Goal: Task Accomplishment & Management: Complete application form

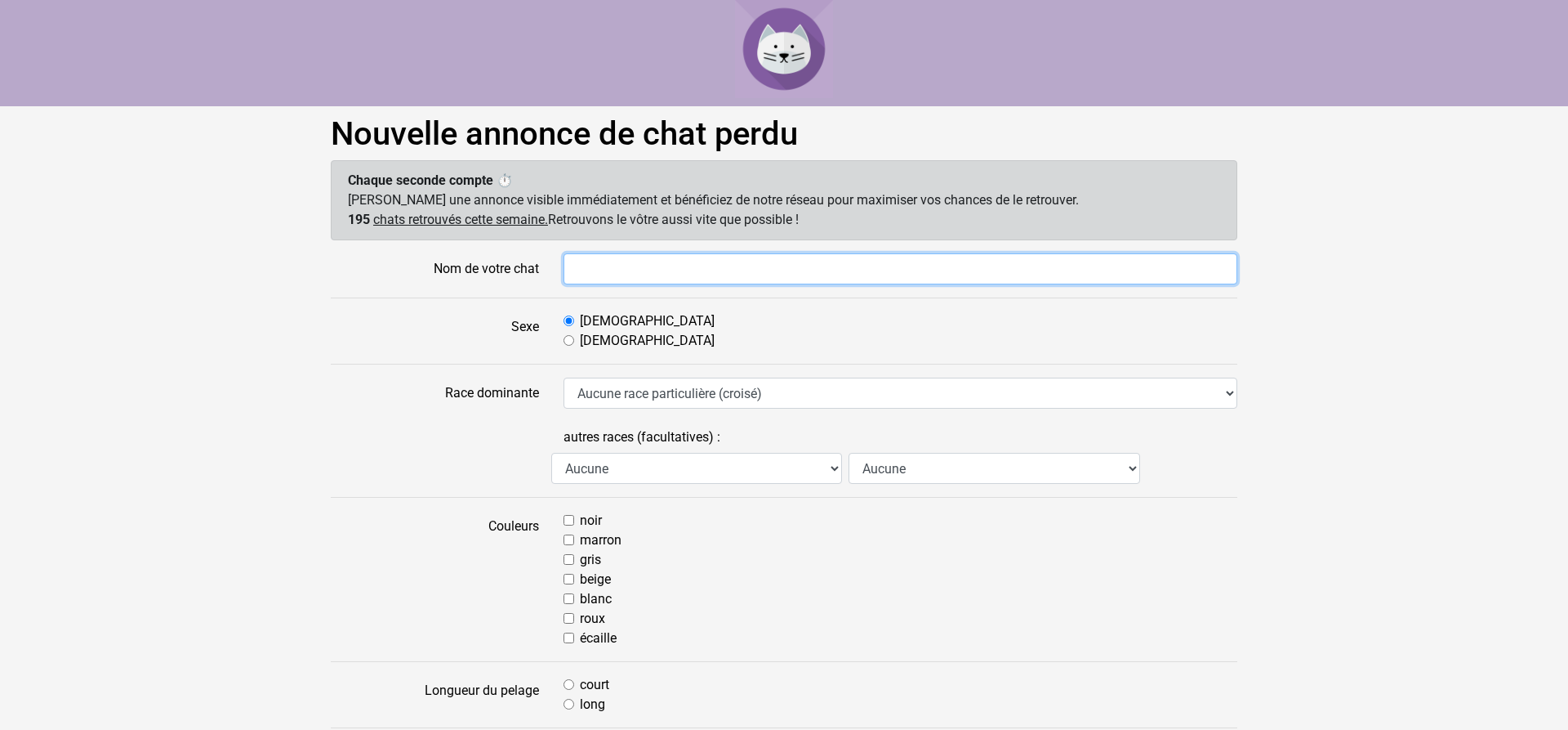
click at [634, 264] on input "Nom de votre chat" at bounding box center [901, 269] width 674 height 31
type input "PIPOUNE"
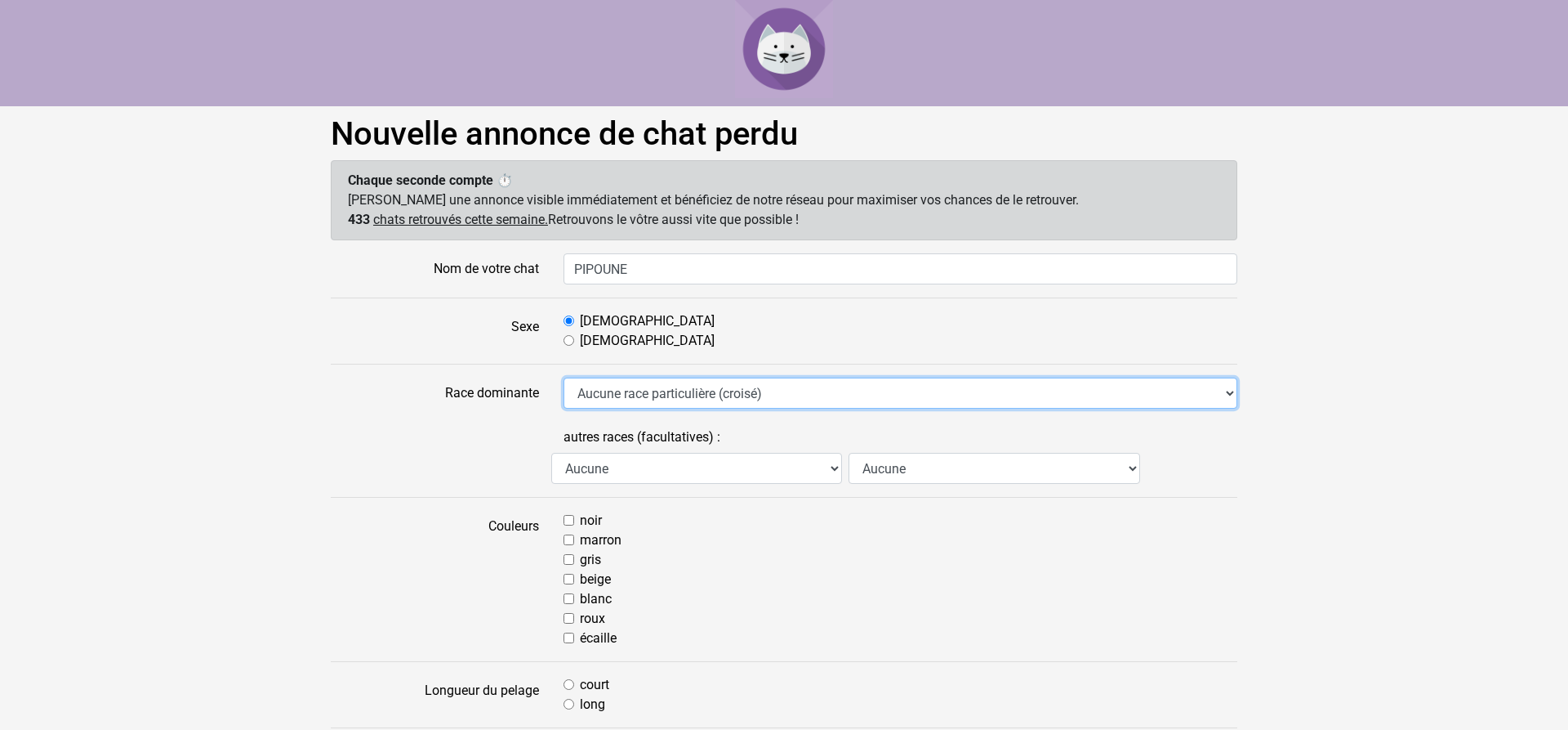
click at [564, 378] on select "Aucune race particulière (croisé) Abyssin Américain à poil dur American Bobtail…" at bounding box center [901, 393] width 674 height 31
select select "18"
click option "Européen" at bounding box center [0, 0] width 0 height 0
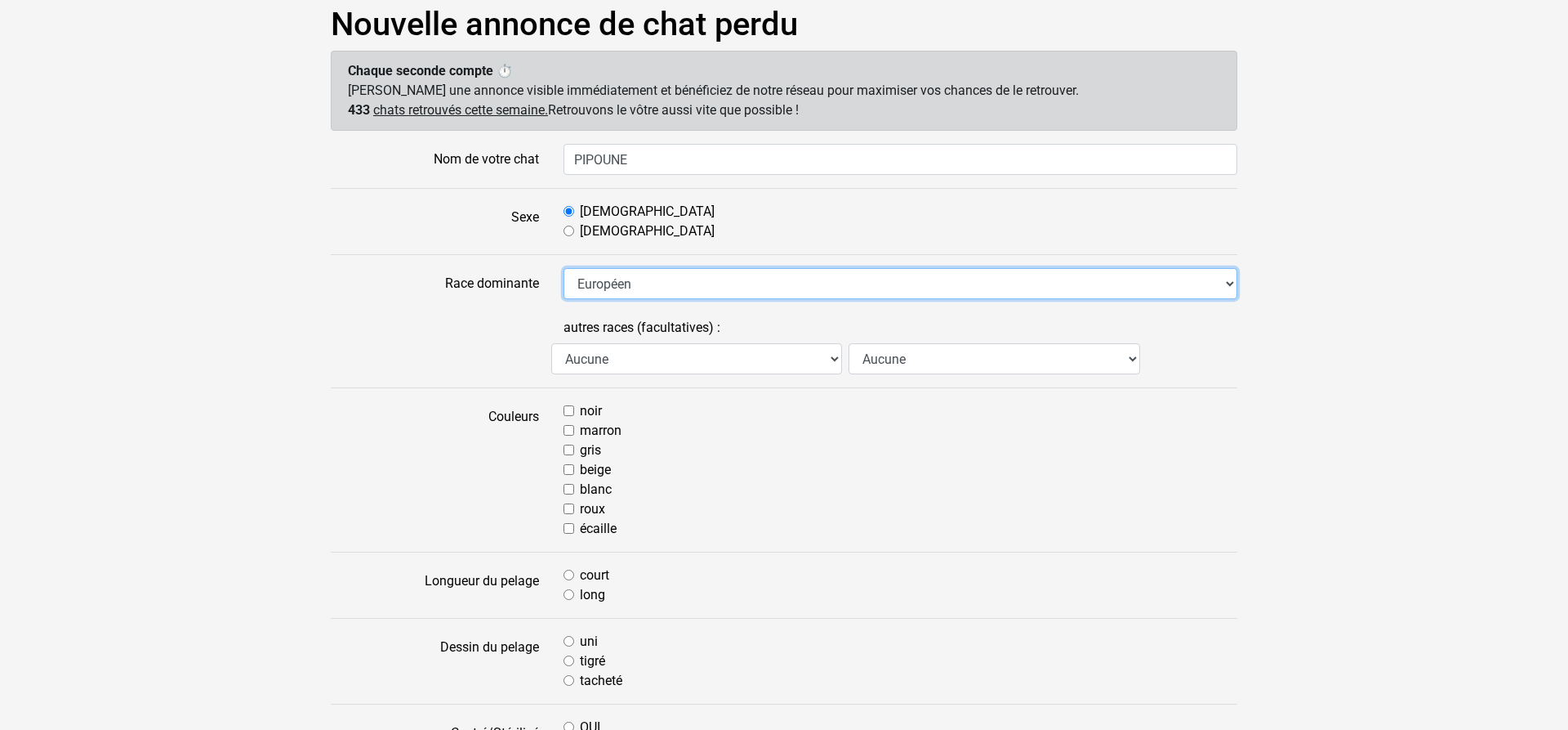
scroll to position [167, 0]
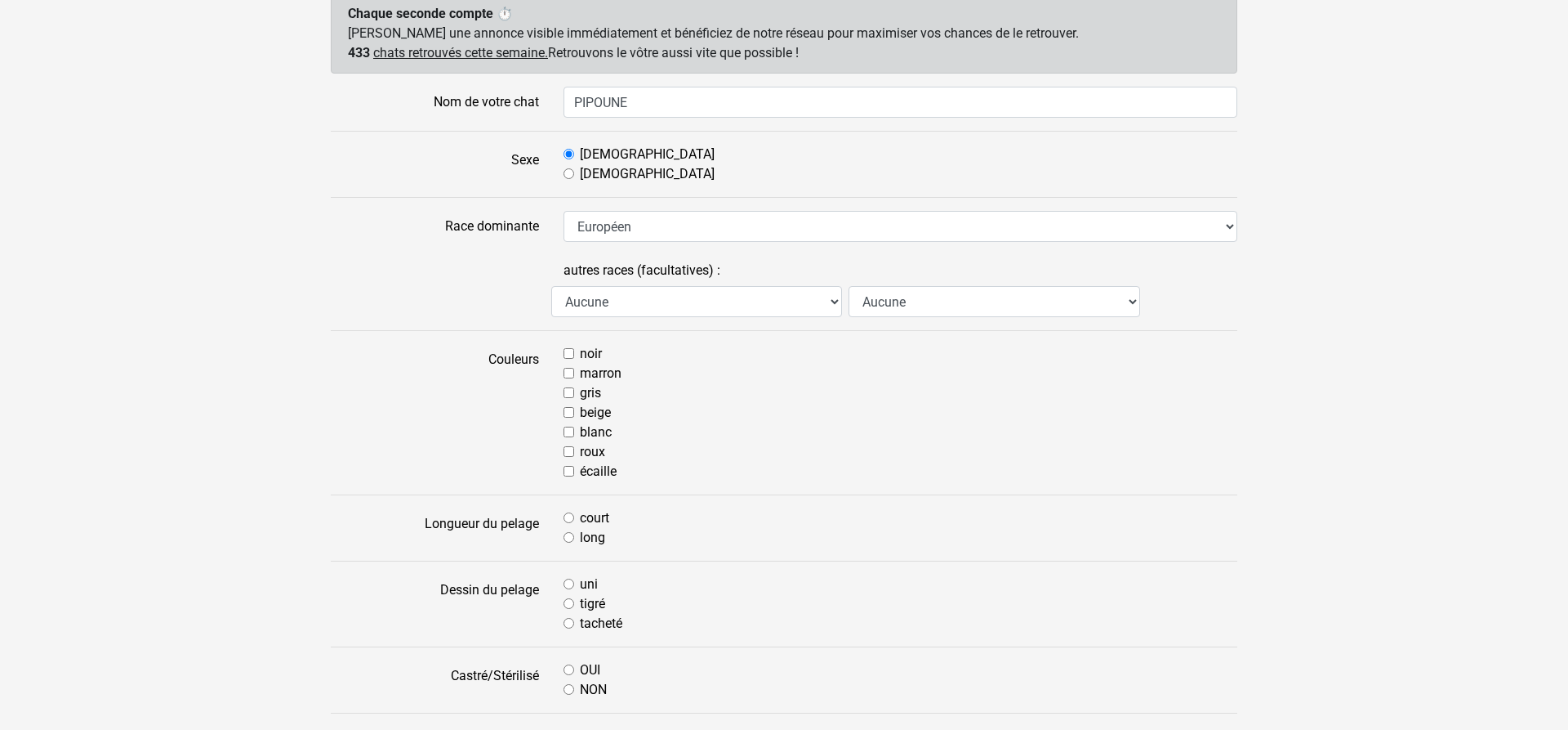
click at [572, 394] on input "gris" at bounding box center [569, 393] width 11 height 11
checkbox input "true"
click at [570, 435] on input "blanc" at bounding box center [569, 432] width 11 height 11
checkbox input "true"
click at [570, 513] on input "court" at bounding box center [569, 518] width 11 height 11
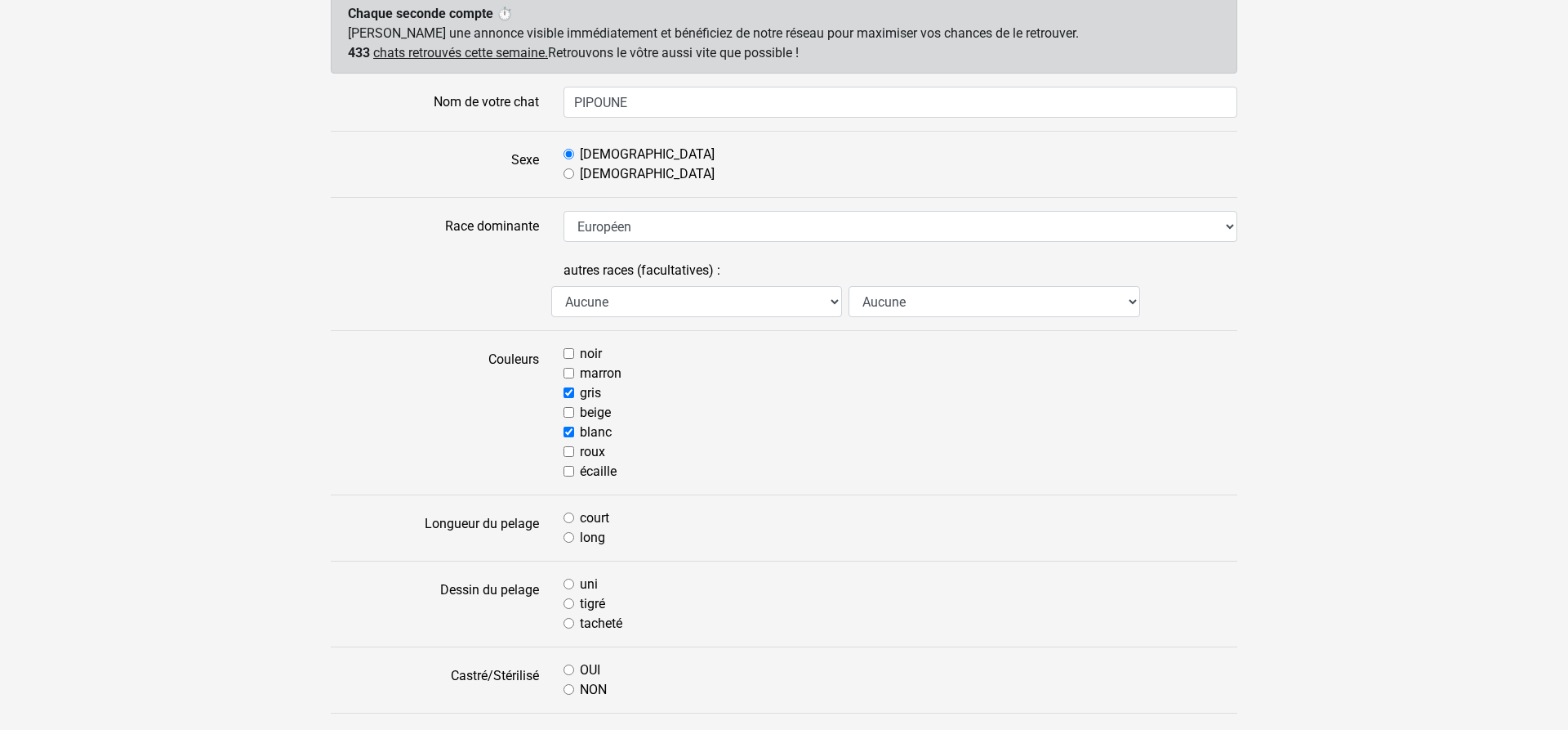
radio input "true"
click at [572, 602] on input "tigré" at bounding box center [569, 604] width 11 height 11
radio input "true"
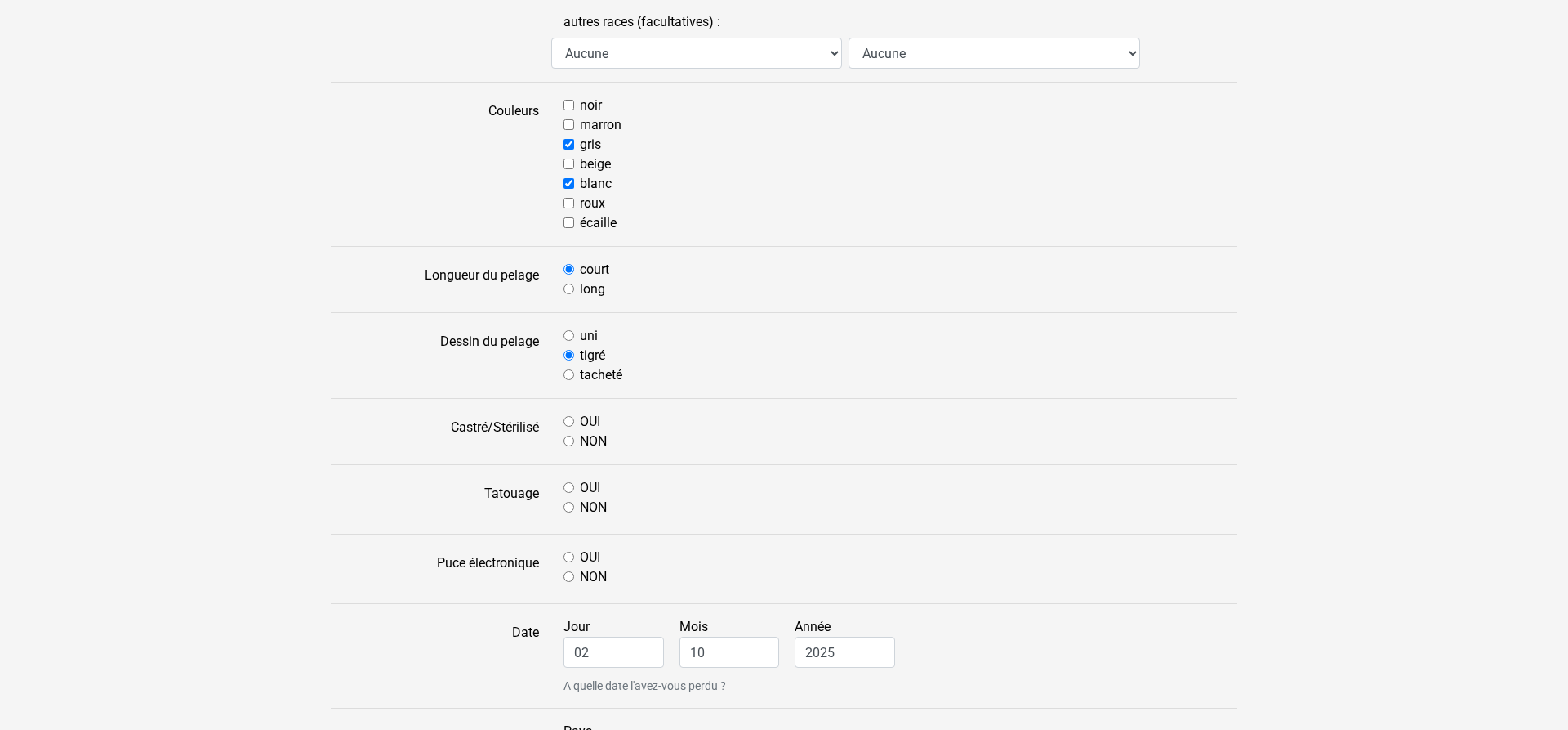
scroll to position [416, 0]
click at [573, 416] on input "OUI" at bounding box center [569, 420] width 11 height 11
radio input "true"
click at [574, 486] on input "OUI" at bounding box center [569, 486] width 11 height 11
radio input "true"
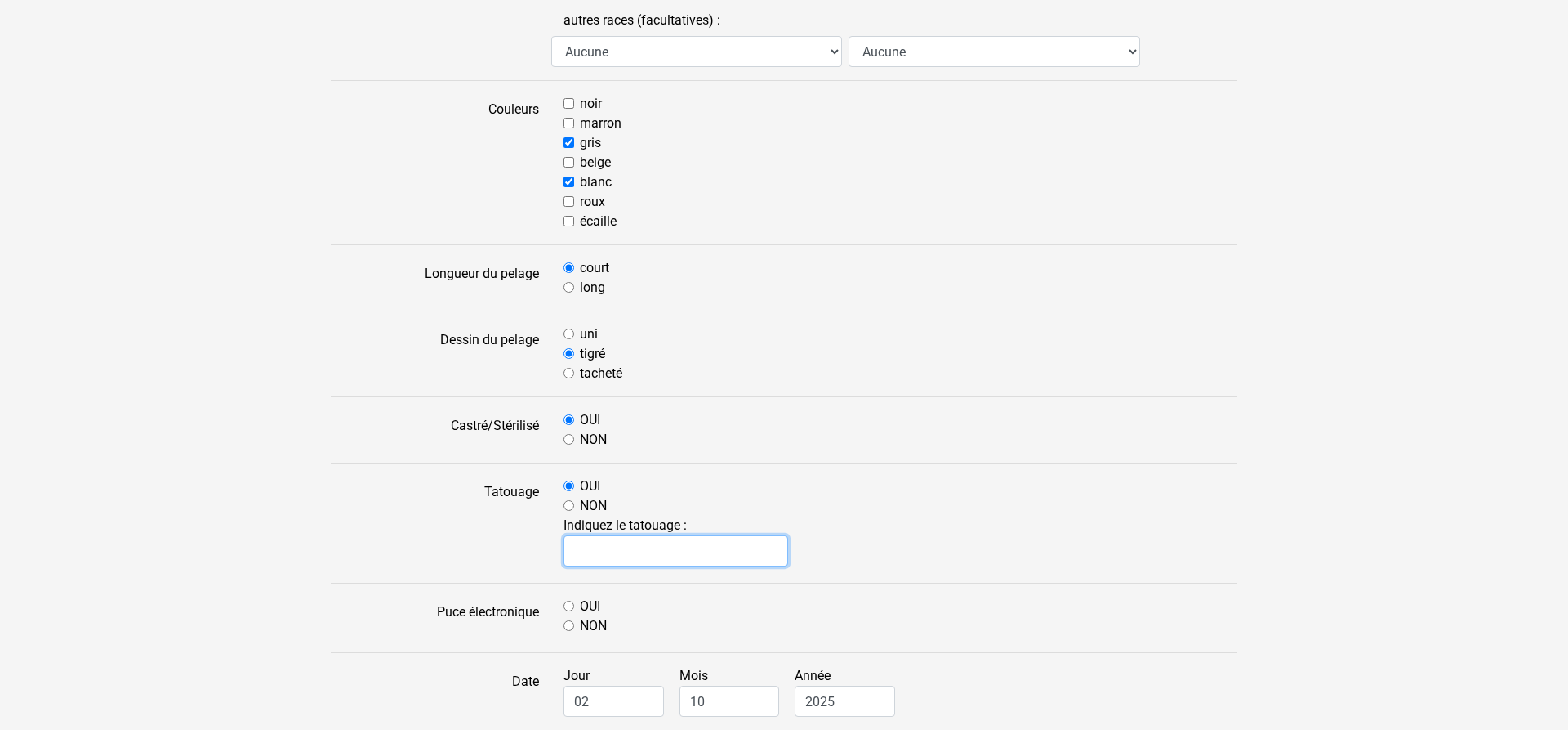
click at [599, 549] on input "text" at bounding box center [676, 550] width 225 height 31
paste input "293YRY"
type input "293YRY"
click at [1166, 633] on div "NON" at bounding box center [901, 625] width 674 height 19
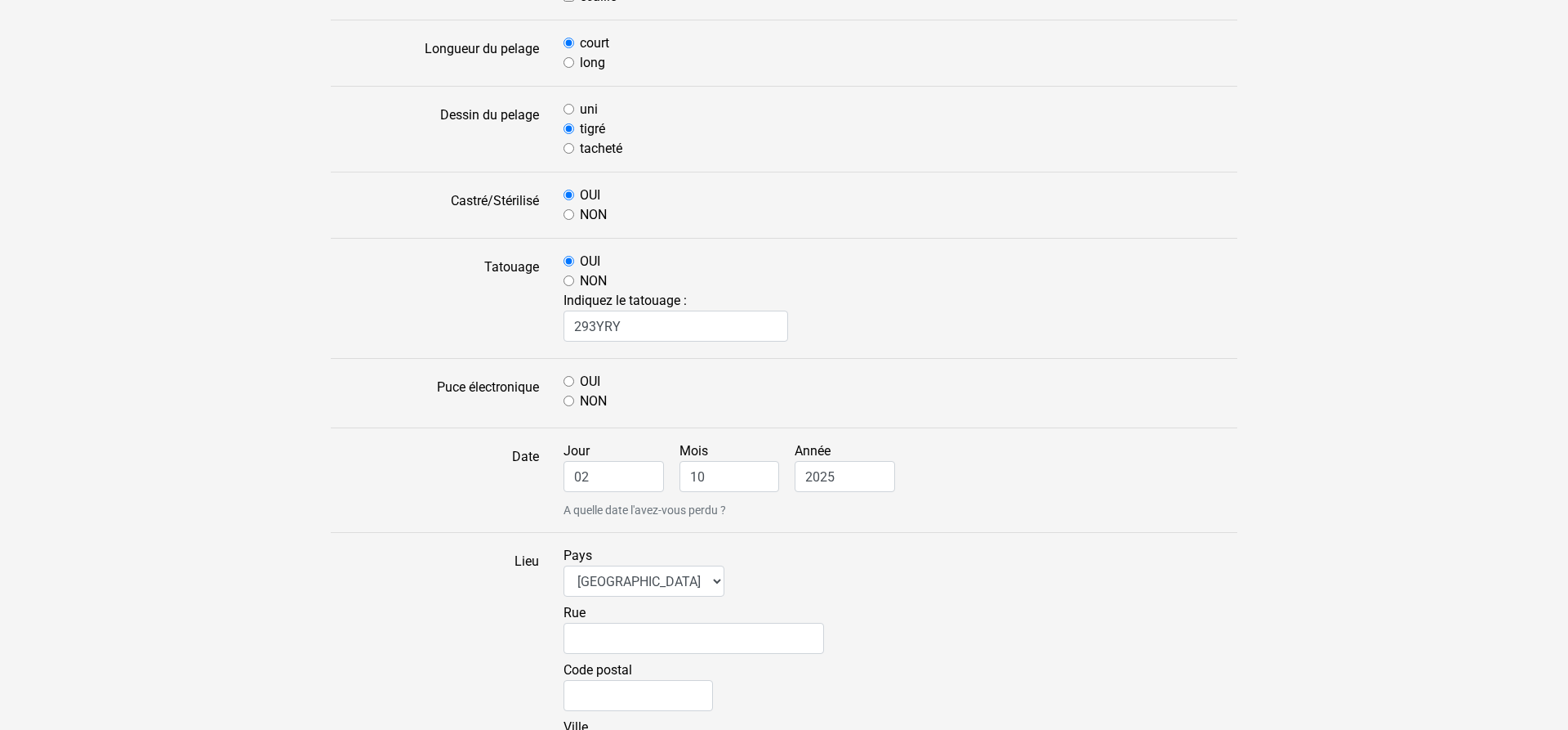
scroll to position [667, 0]
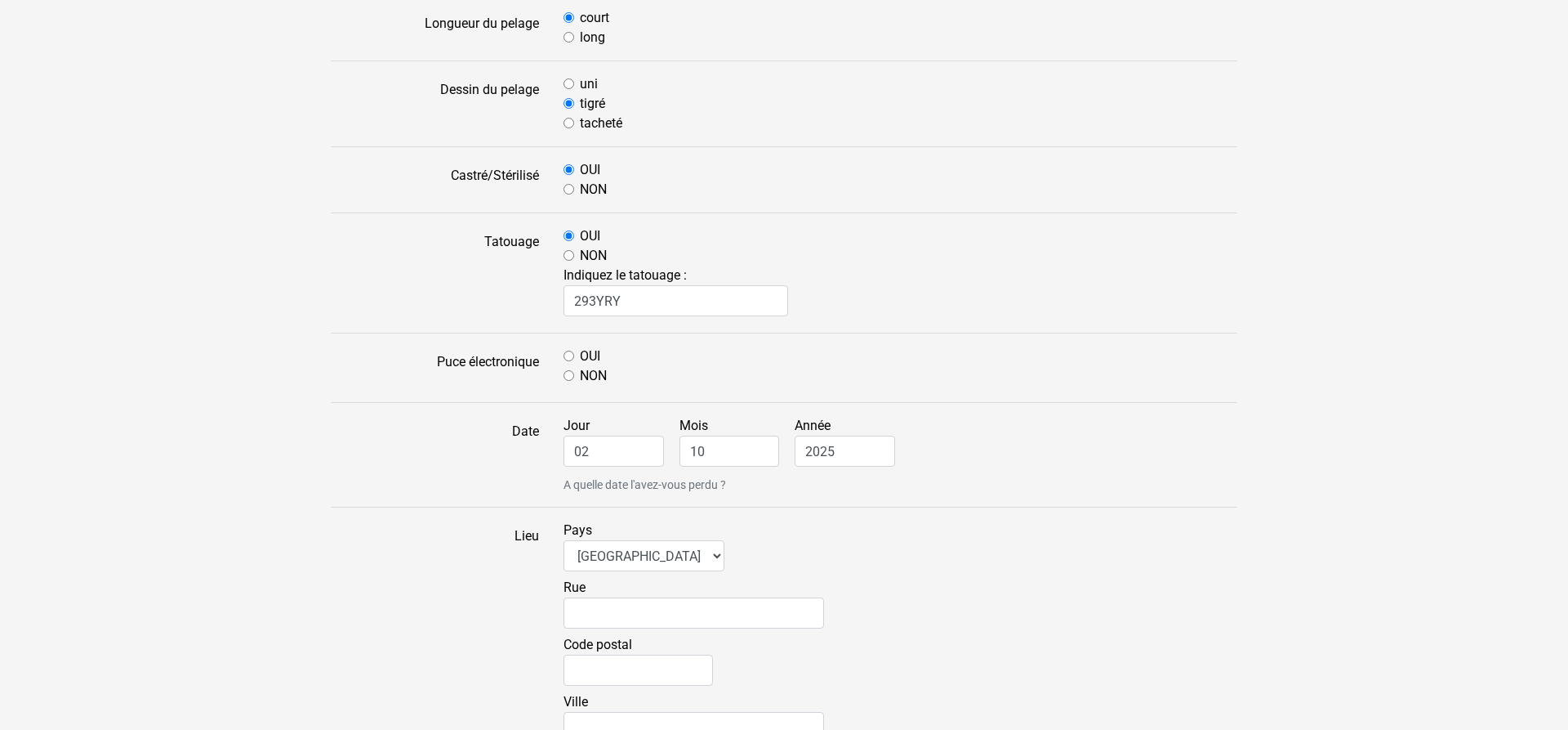
click at [567, 376] on input "NON" at bounding box center [569, 375] width 11 height 11
radio input "true"
click at [602, 454] on input "02" at bounding box center [613, 451] width 100 height 31
type input "01"
click at [1362, 638] on main "Nouvelle annonce de chat perdu Chaque seconde compte ⏱️ Déposez une annonce vis…" at bounding box center [784, 288] width 1568 height 1682
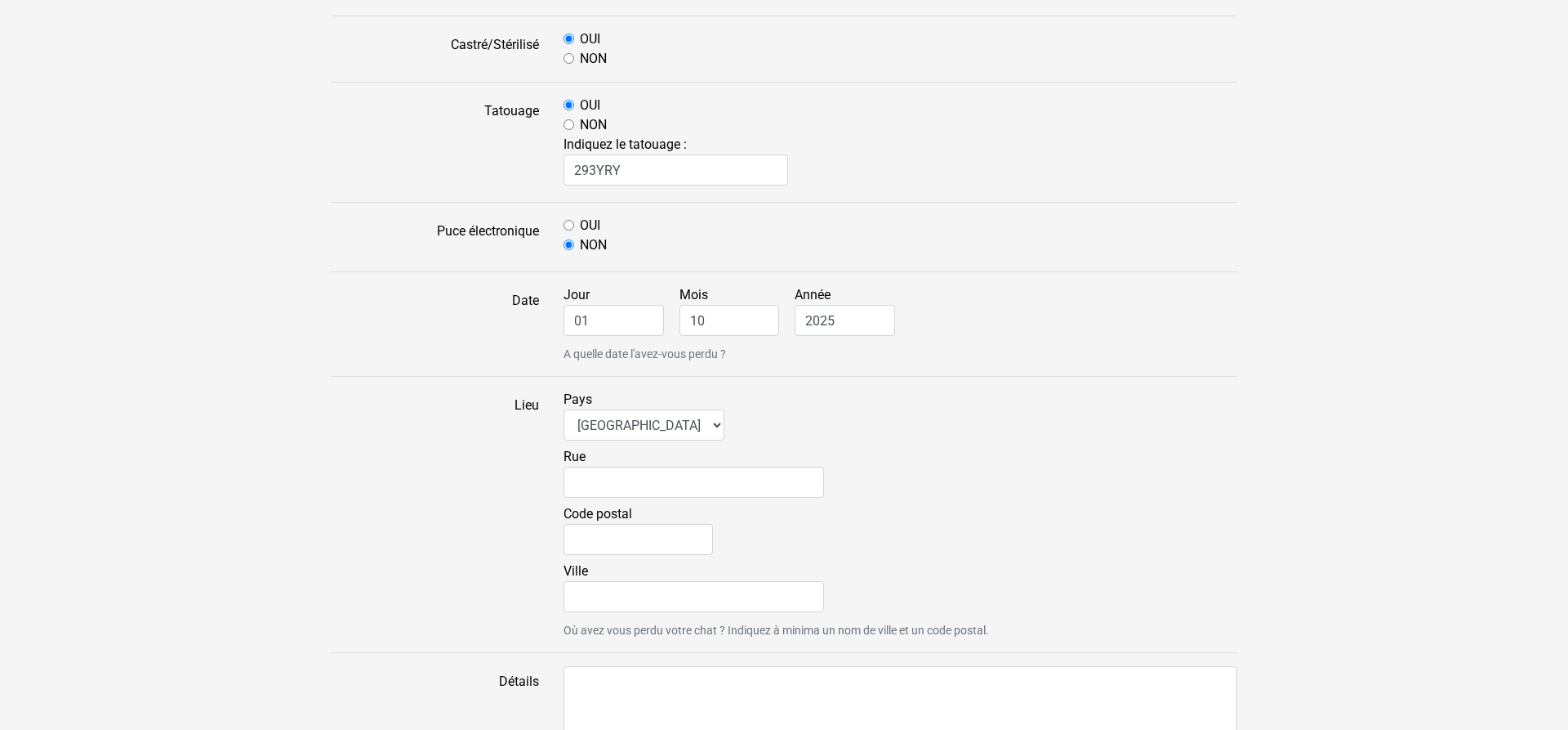
scroll to position [834, 0]
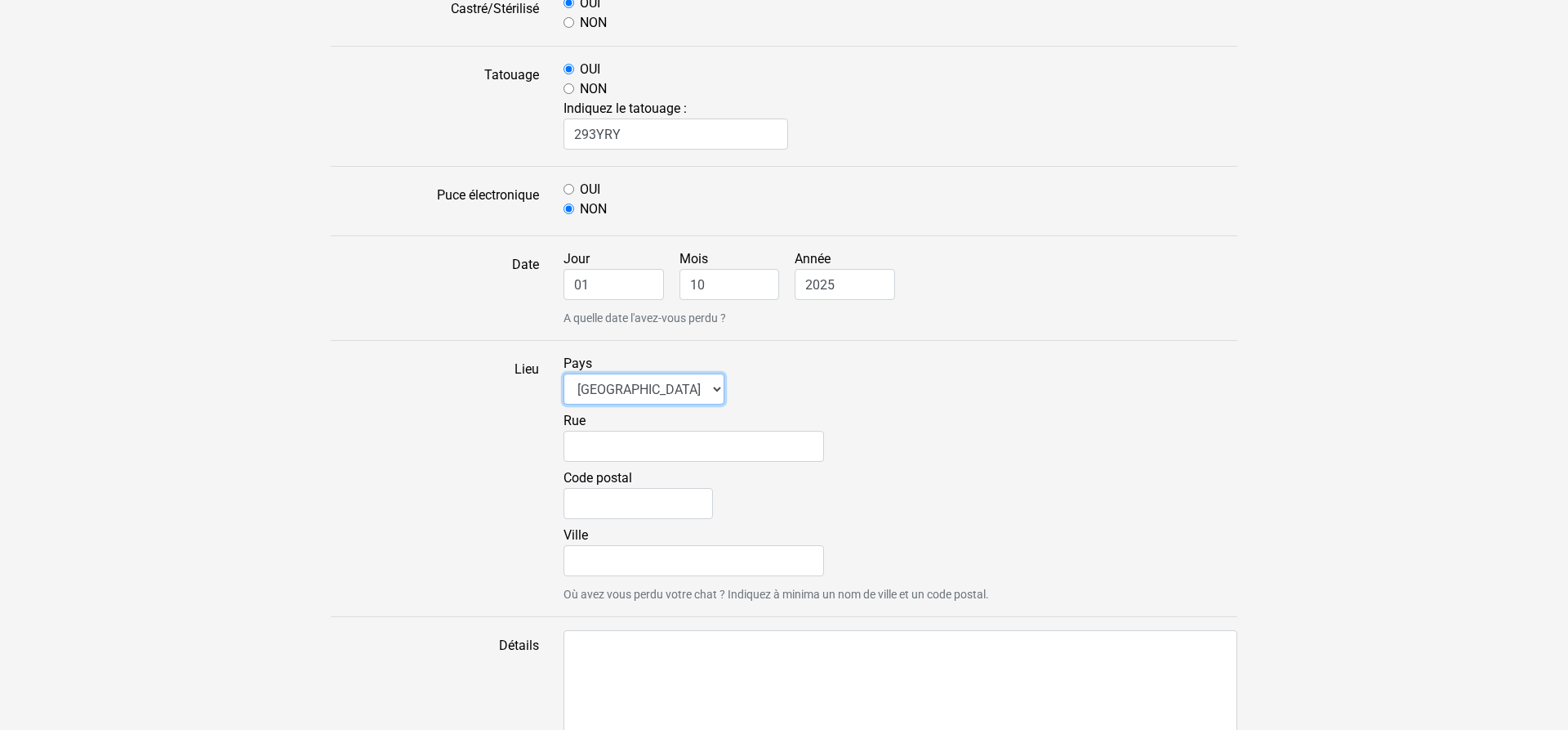
click at [564, 373] on select "Afrique du Sud Algérie Allemagne Andorre Argentine Australie Belgique Bolivie B…" at bounding box center [644, 389] width 161 height 31
select select "fr"
click option "France" at bounding box center [0, 0] width 0 height 0
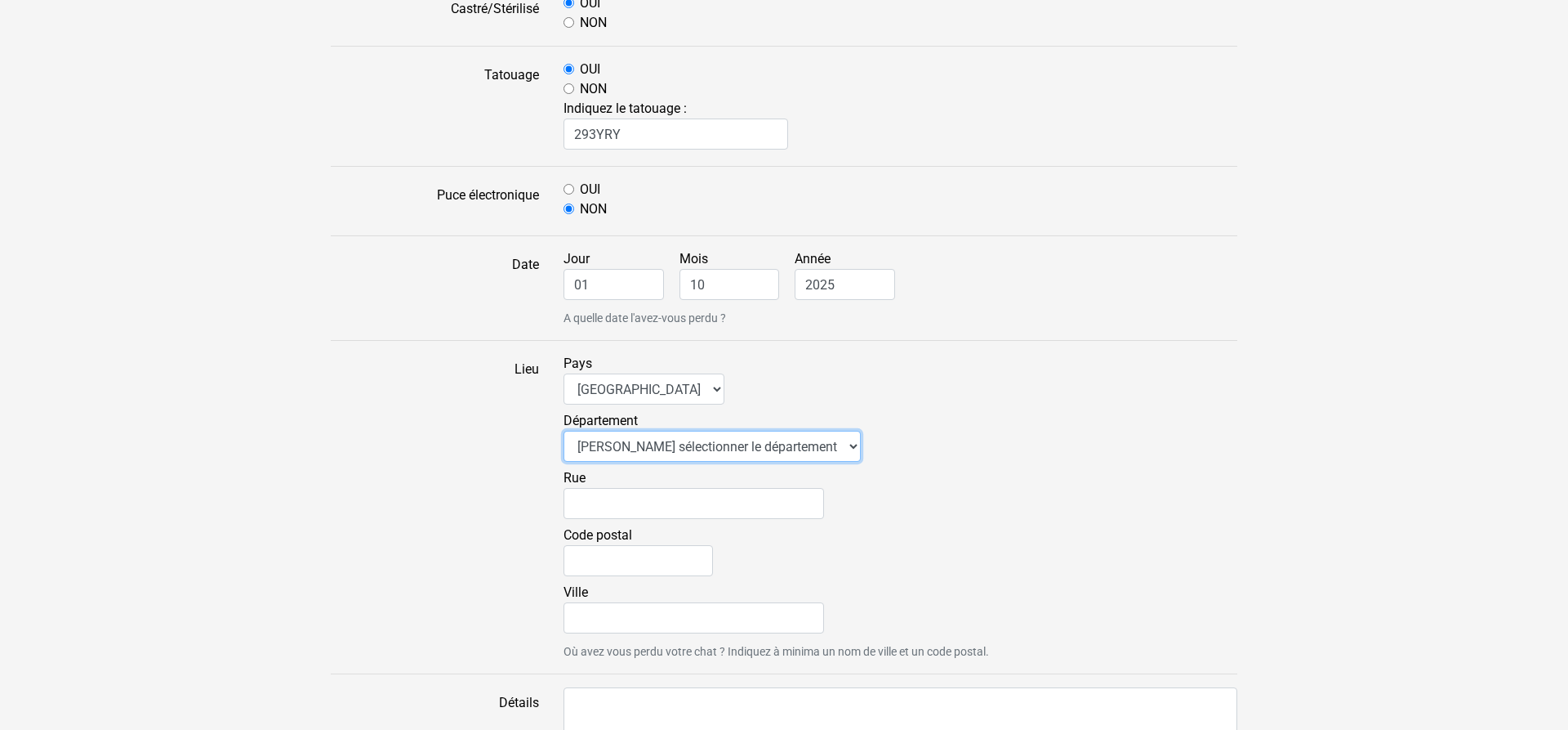
click at [564, 431] on select "Veuillez sélectionner le département 01 - Ain 02 - Aisne 03 - Allier 04 - Alpes…" at bounding box center [712, 446] width 297 height 31
select select "59"
click option "59 - Nord" at bounding box center [0, 0] width 0 height 0
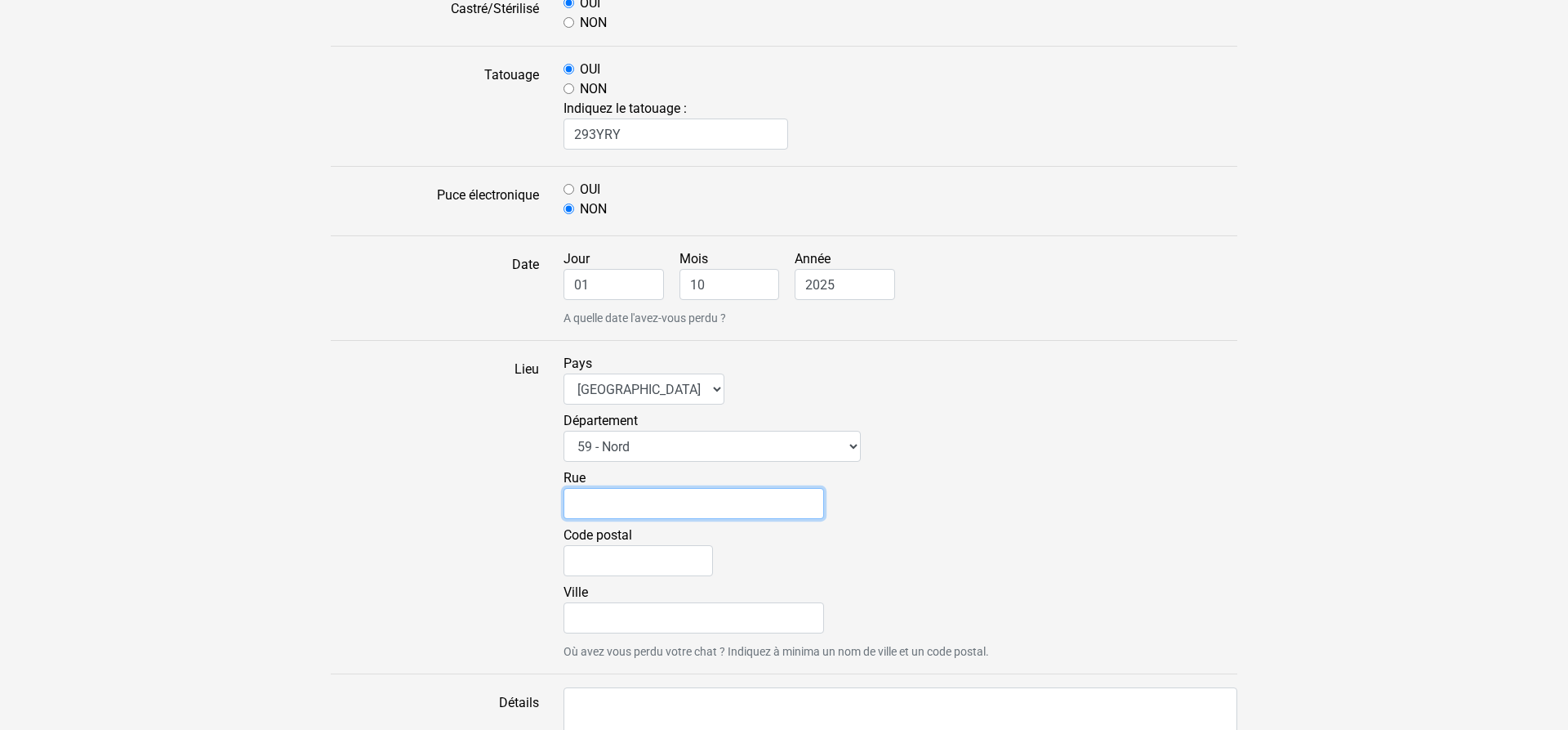
click at [665, 514] on input "Rue" at bounding box center [693, 503] width 260 height 31
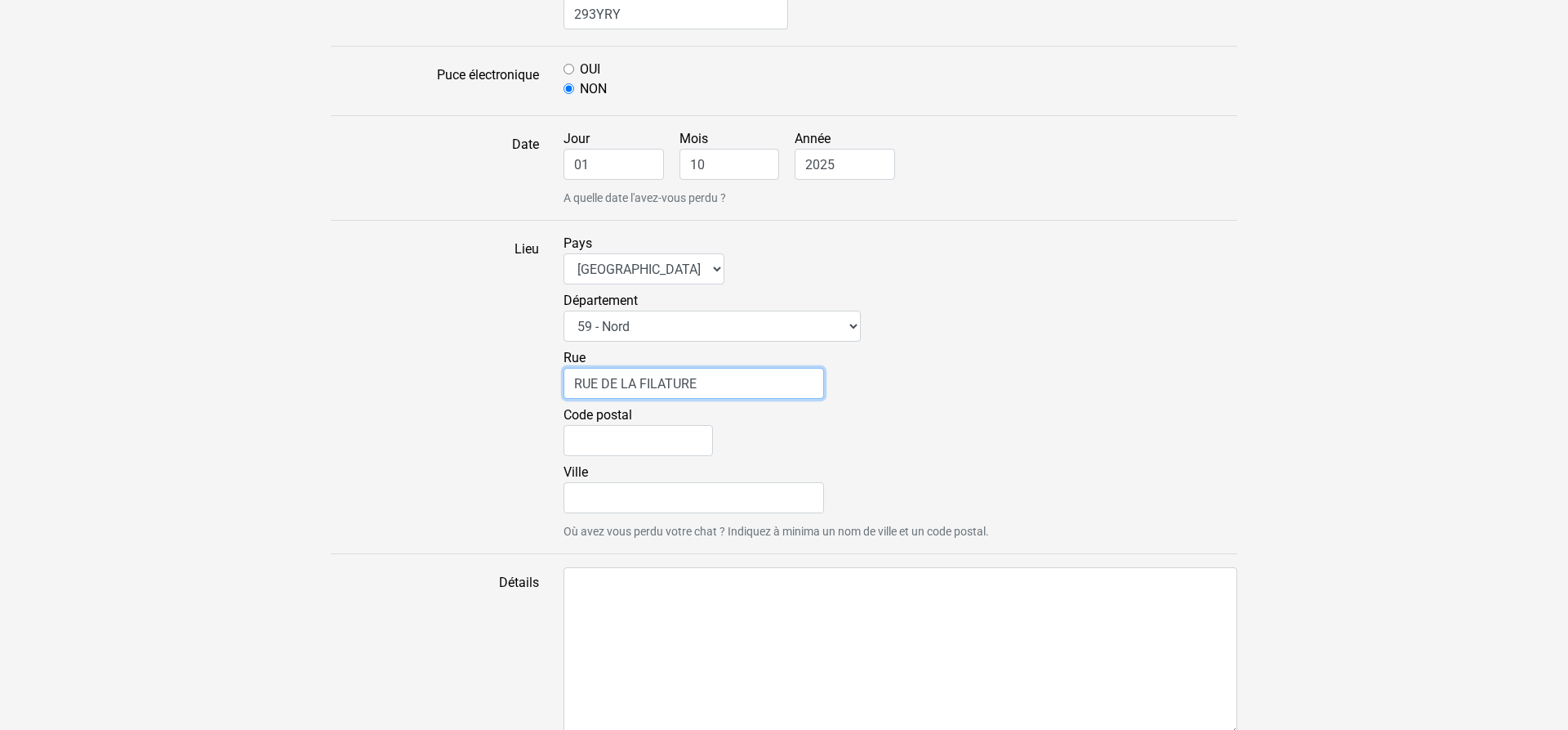
scroll to position [1001, 0]
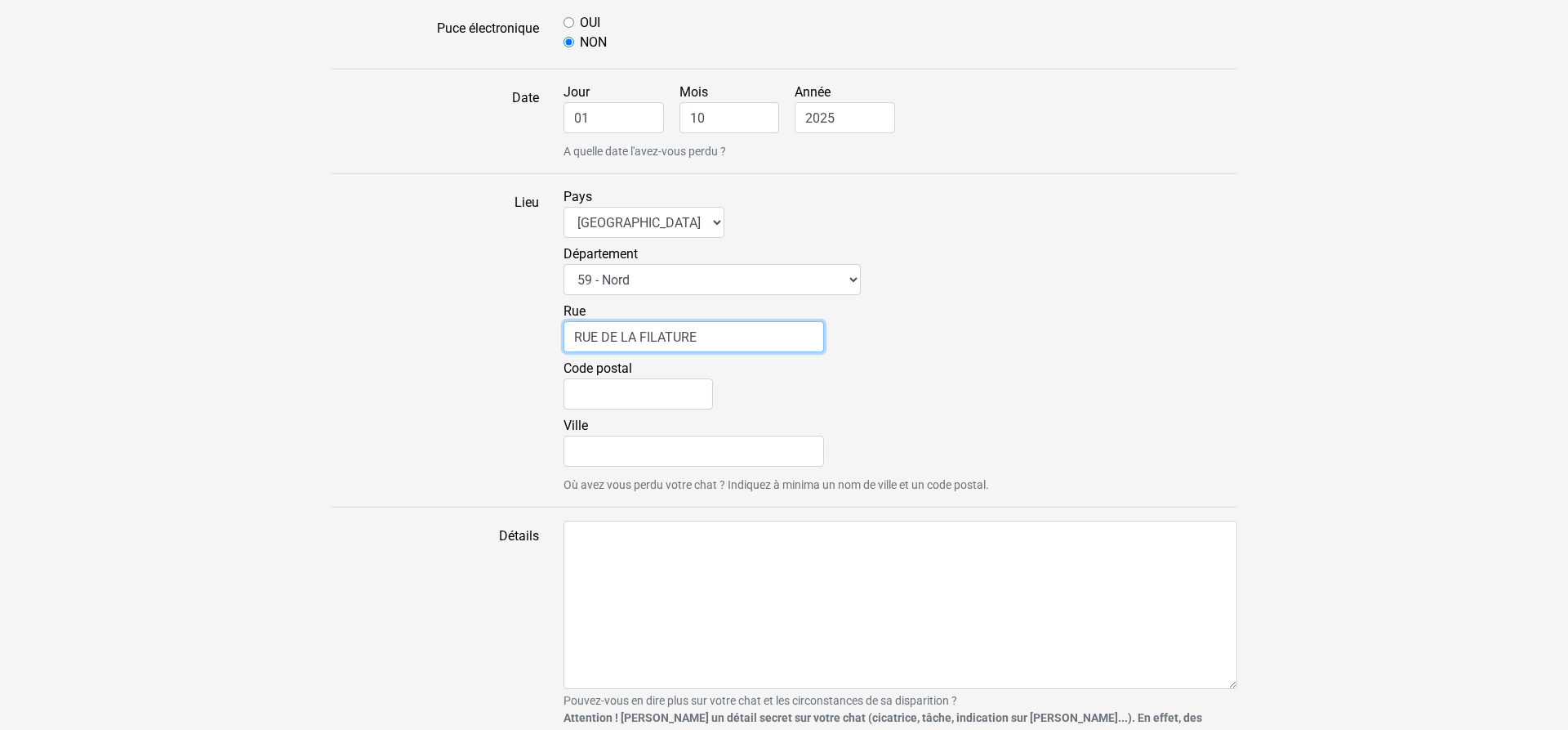
type input "RUE DE LA FILATURE"
click at [641, 391] on input "Code postal" at bounding box center [638, 394] width 149 height 31
type input "59350"
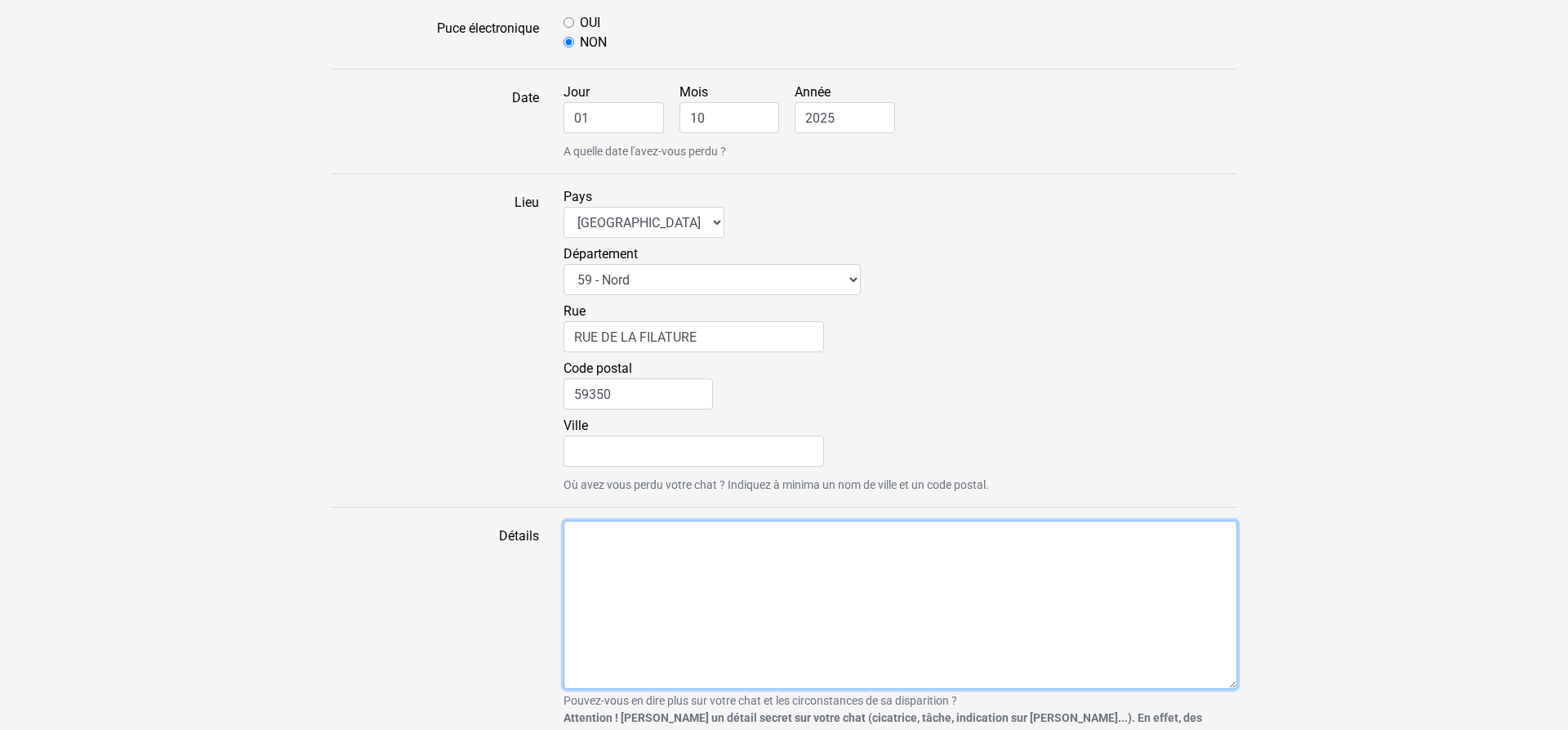
click at [805, 565] on textarea "Détails" at bounding box center [901, 605] width 674 height 169
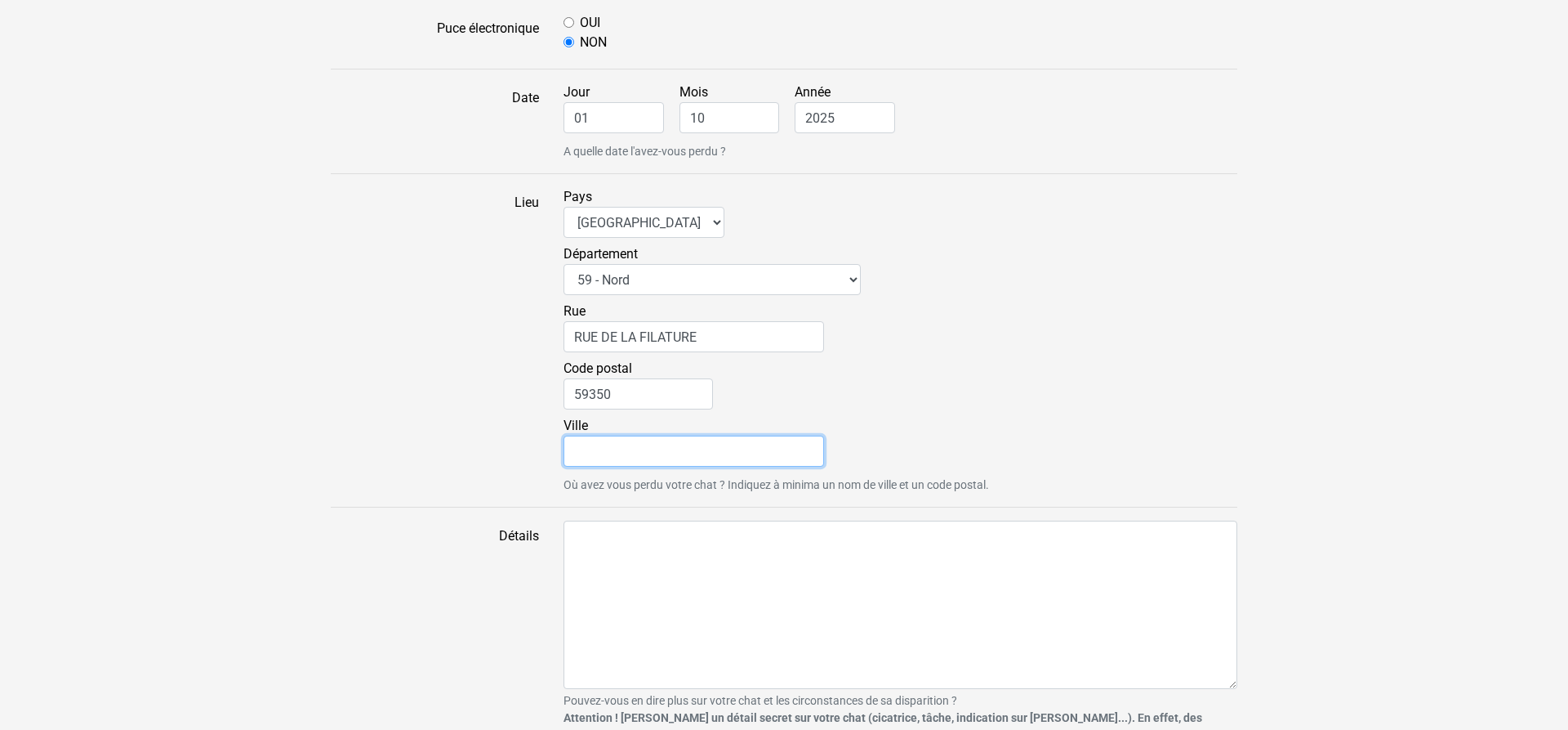
click at [623, 453] on input "Ville" at bounding box center [693, 451] width 260 height 31
type input "SAINT ANDRE LEZ LILLE"
click at [955, 454] on div "Ville SAINT ANDRE LEZ LILLE" at bounding box center [901, 444] width 674 height 57
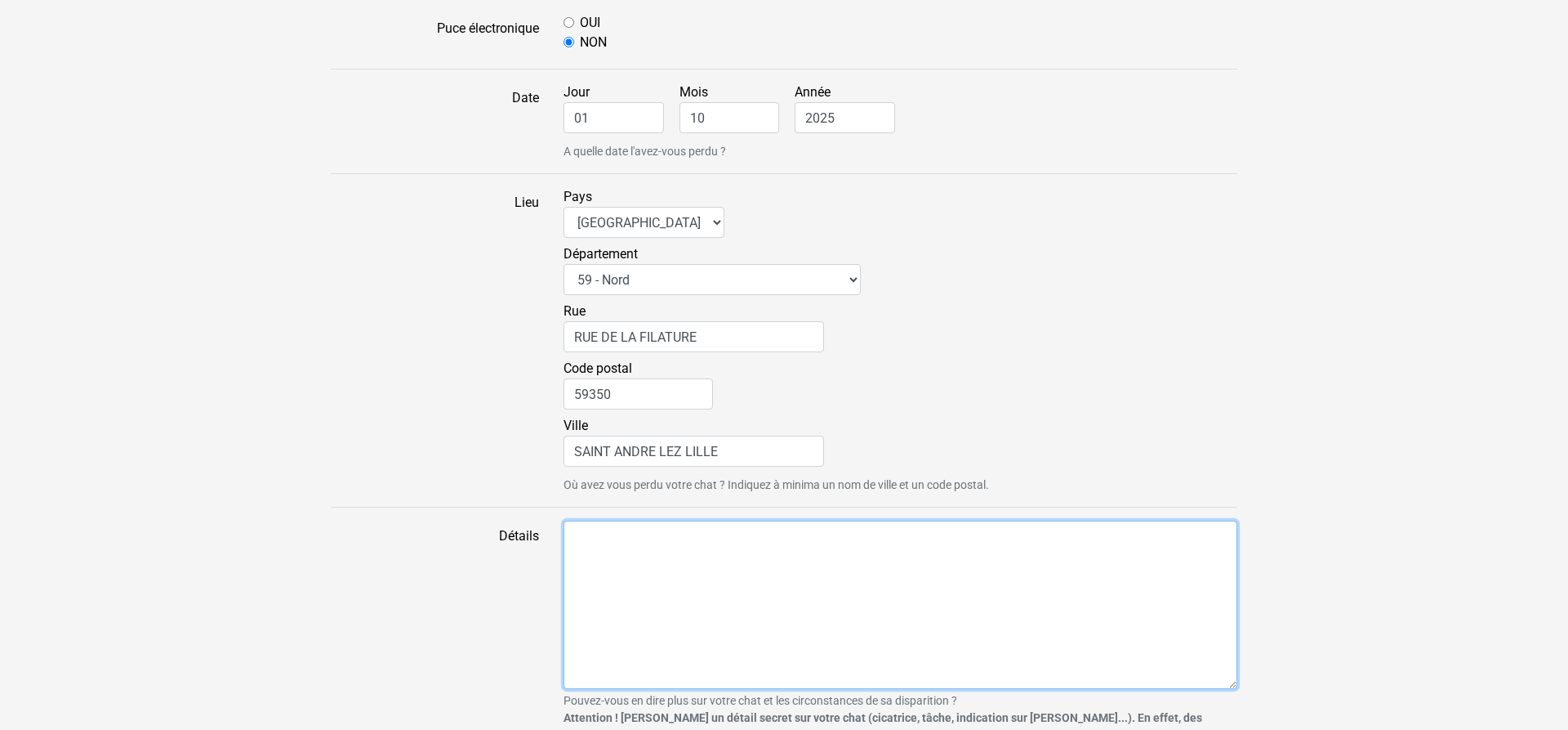
click at [635, 566] on textarea "Détails" at bounding box center [901, 605] width 674 height 169
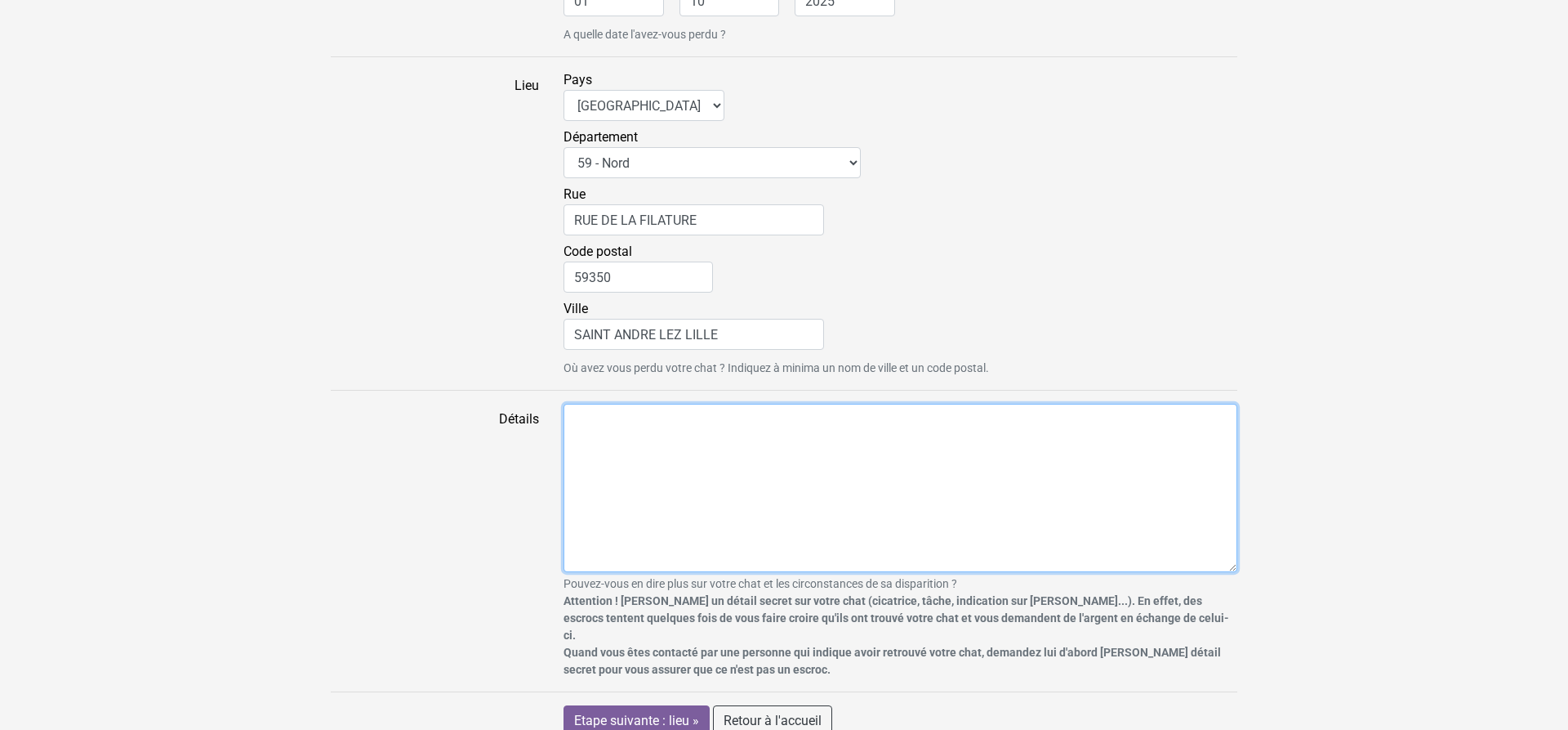
scroll to position [1119, 0]
paste textarea "PERDU PIPOUNE CHAT DE 4 ANS EUROPEEN TIGRE ET BLANC RUE DE LA FILATURE A ST AND…"
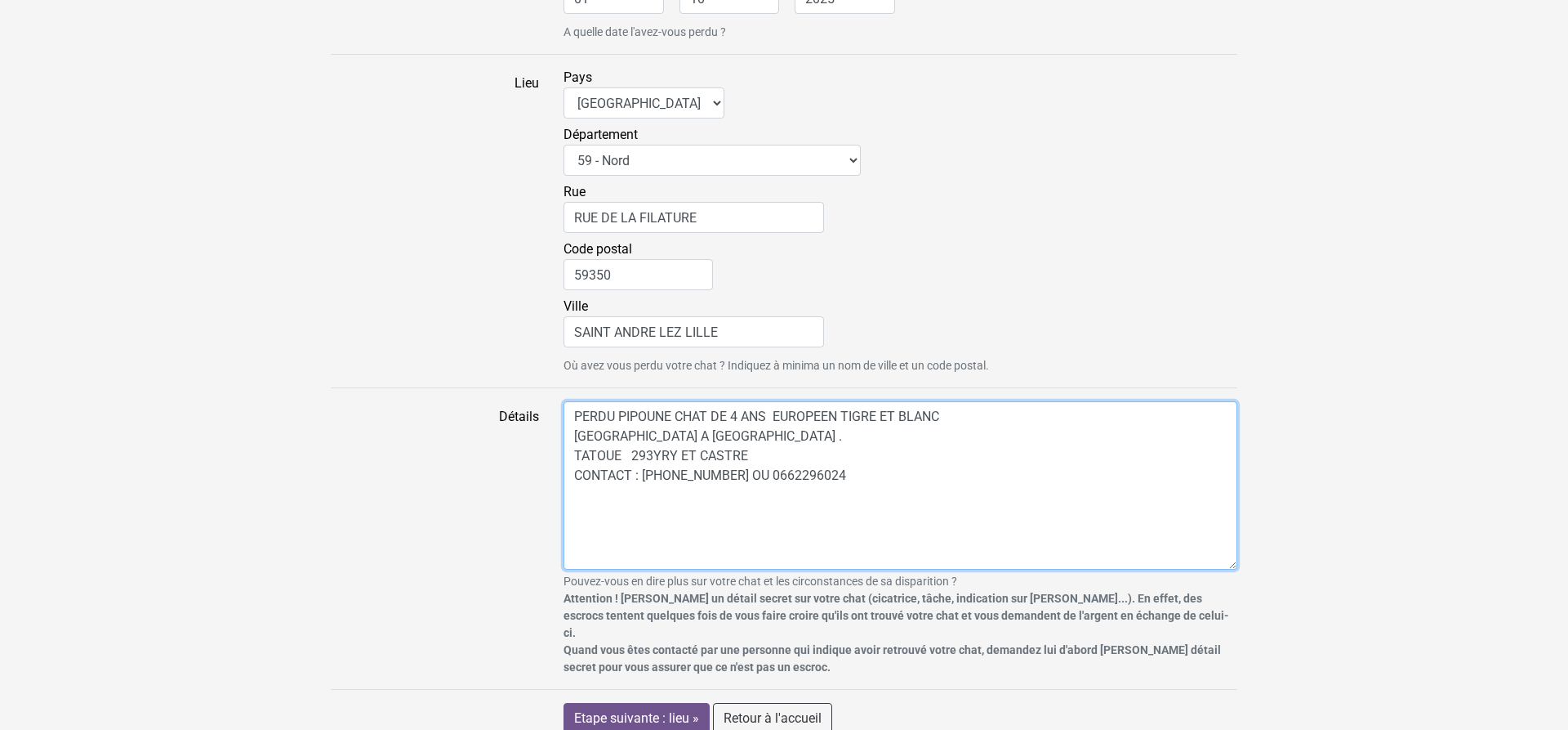
type textarea "PERDU PIPOUNE CHAT DE 4 ANS EUROPEEN TIGRE ET BLANC RUE DE LA FILATURE A ST AND…"
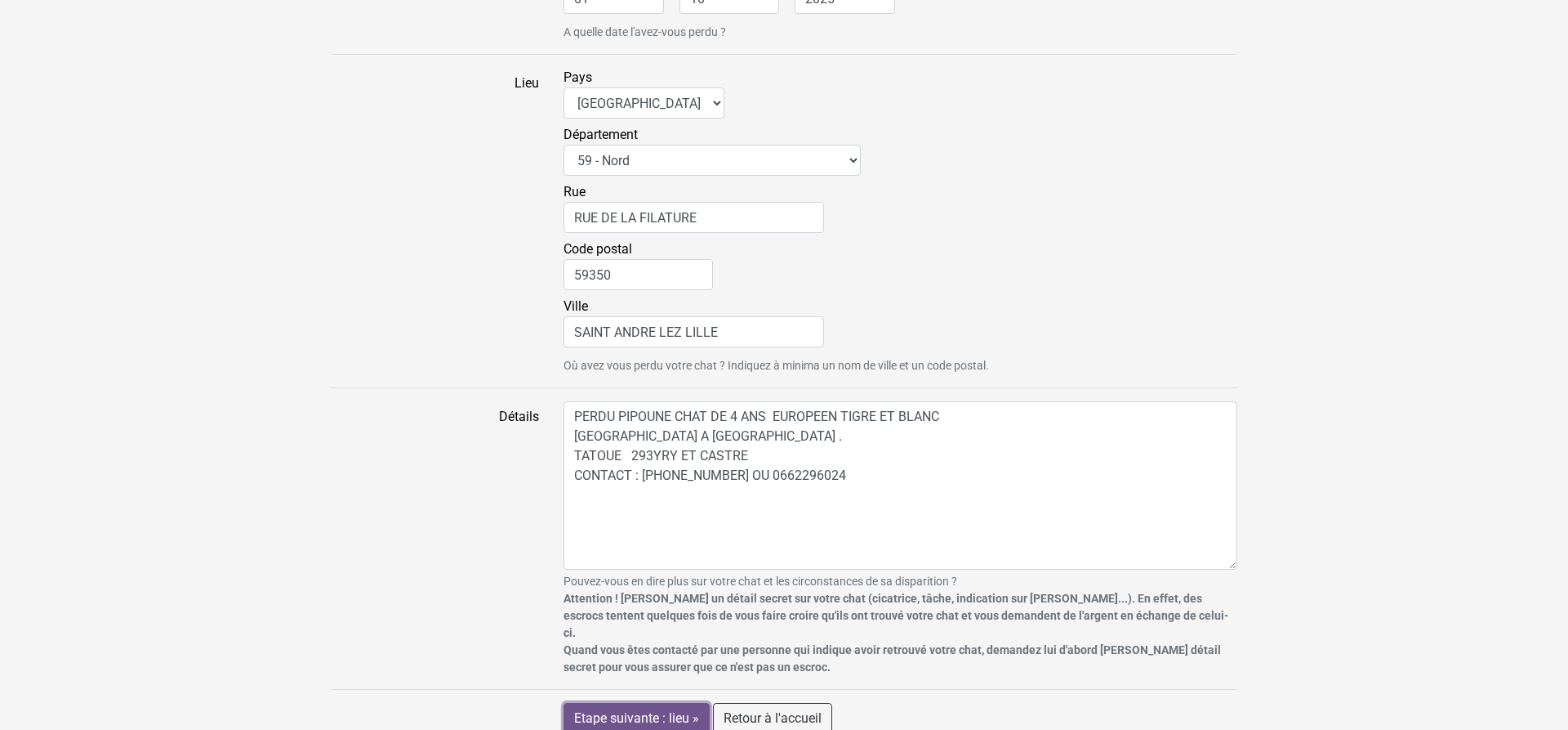
click at [684, 703] on input "Etape suivante : lieu »" at bounding box center [637, 718] width 147 height 31
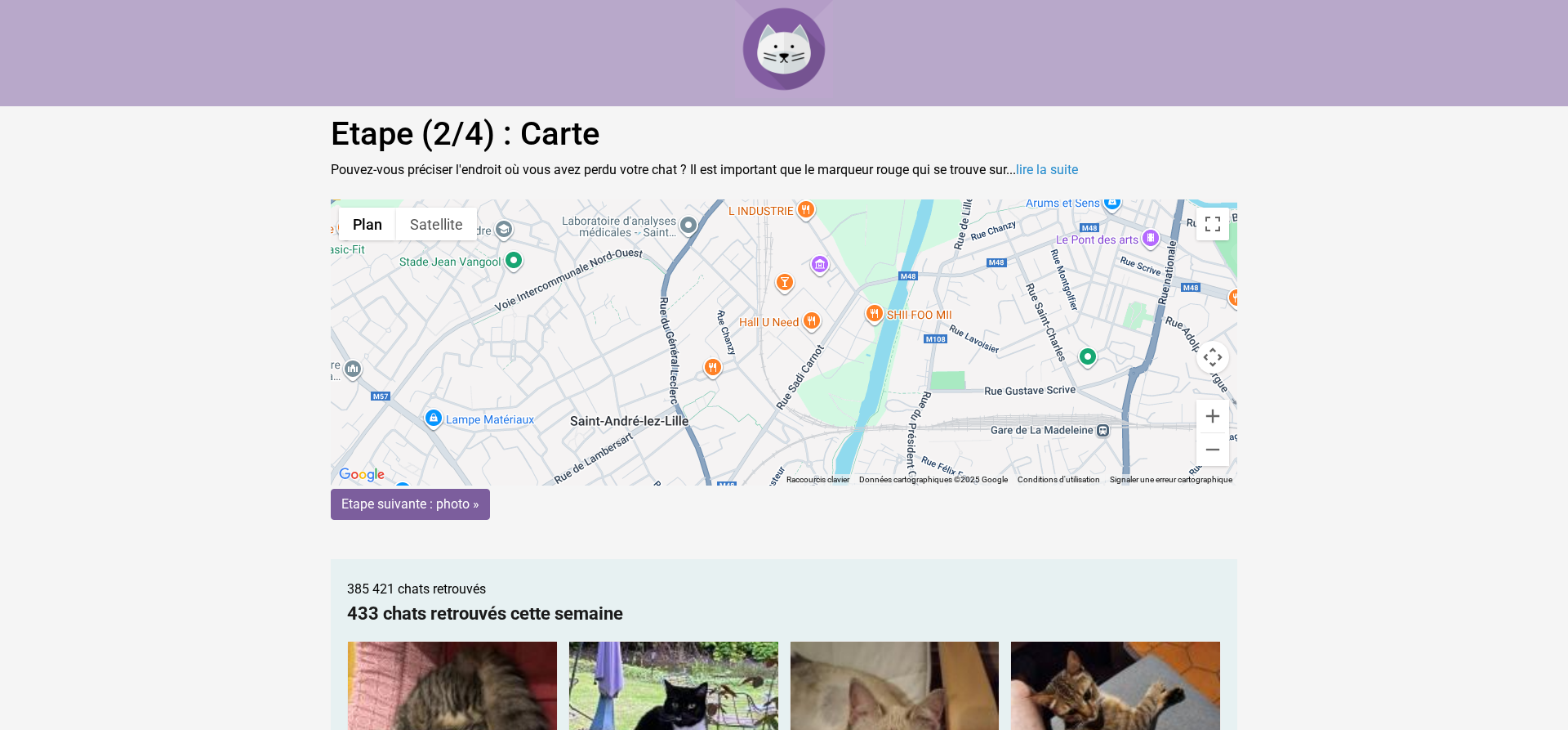
click at [784, 342] on gmp-advanced-marker at bounding box center [784, 342] width 0 height 0
click at [1075, 163] on link "lire la suite" at bounding box center [1047, 169] width 62 height 15
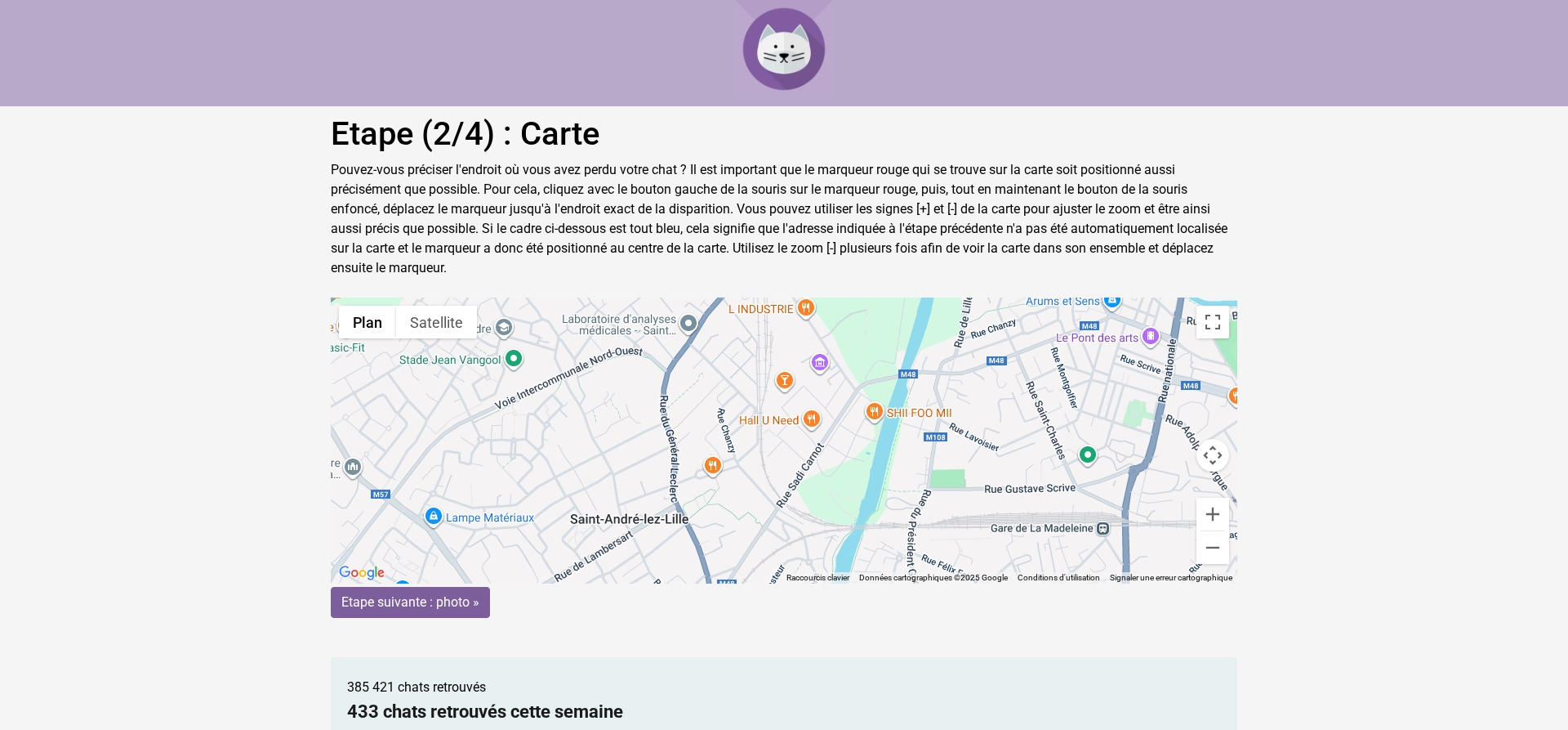
click at [789, 438] on div "Pour activer le glissement avec le clavier, appuyez sur Alt+Entrée. Une fois ce…" at bounding box center [784, 440] width 907 height 286
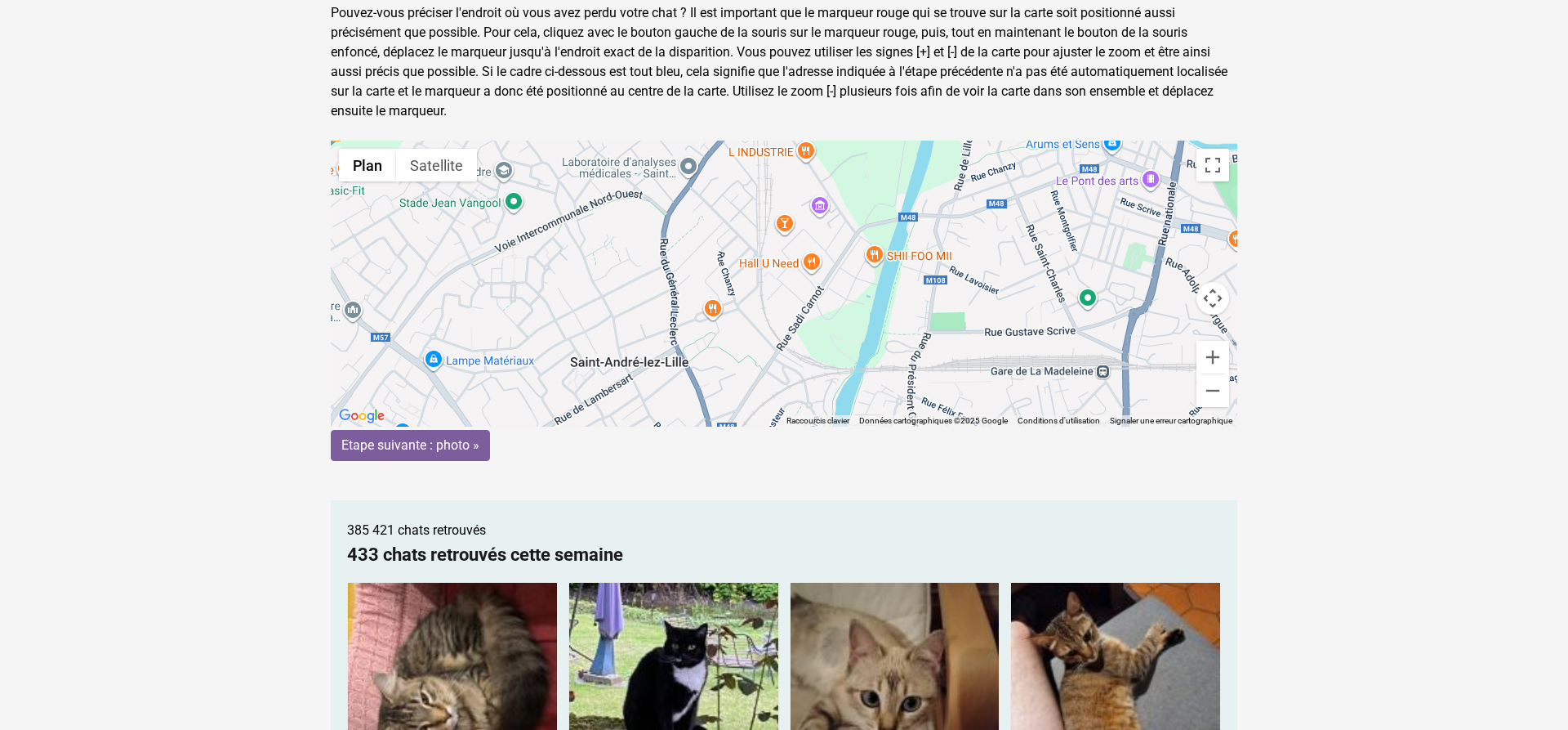
scroll to position [167, 0]
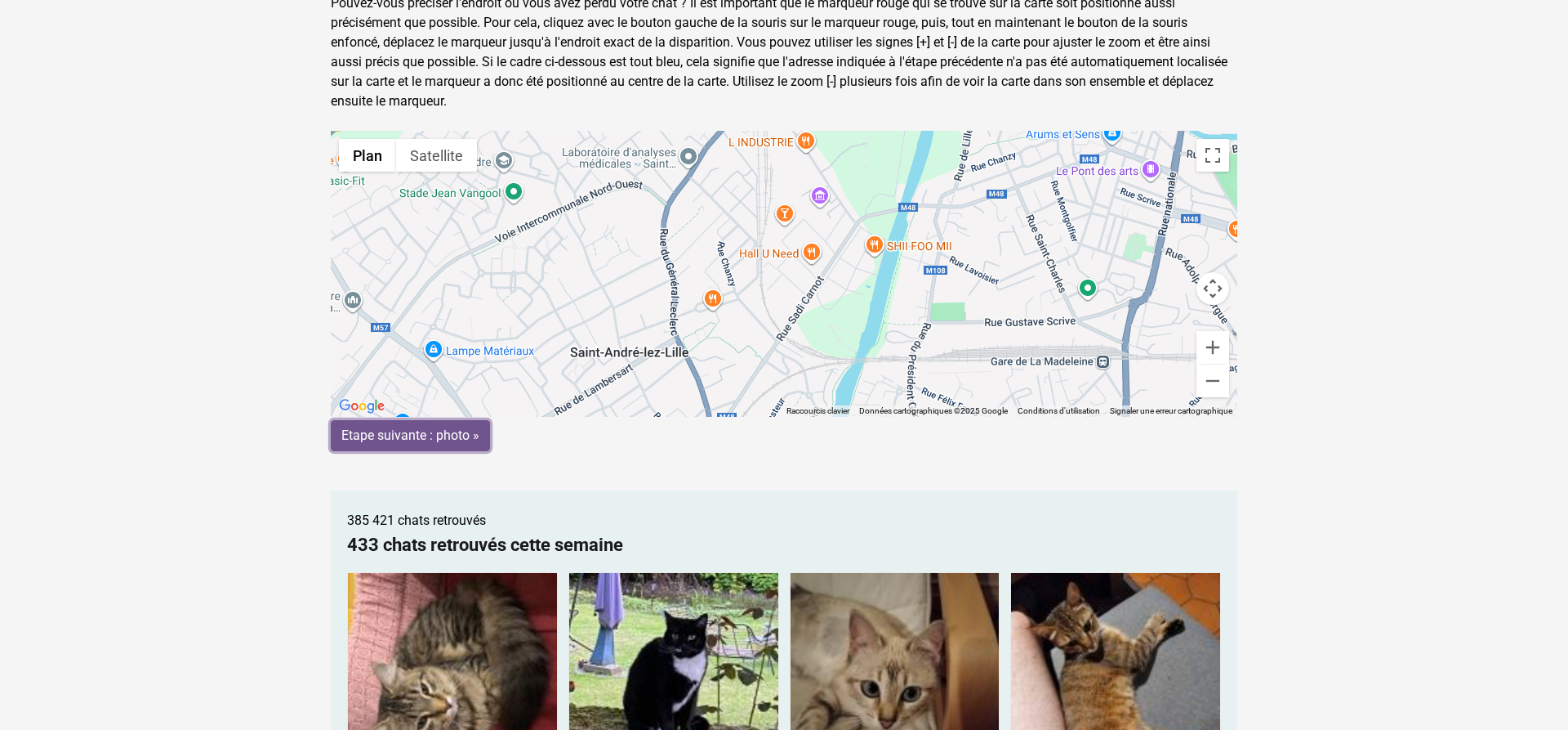
click at [476, 437] on input "Etape suivante : photo »" at bounding box center [410, 435] width 159 height 31
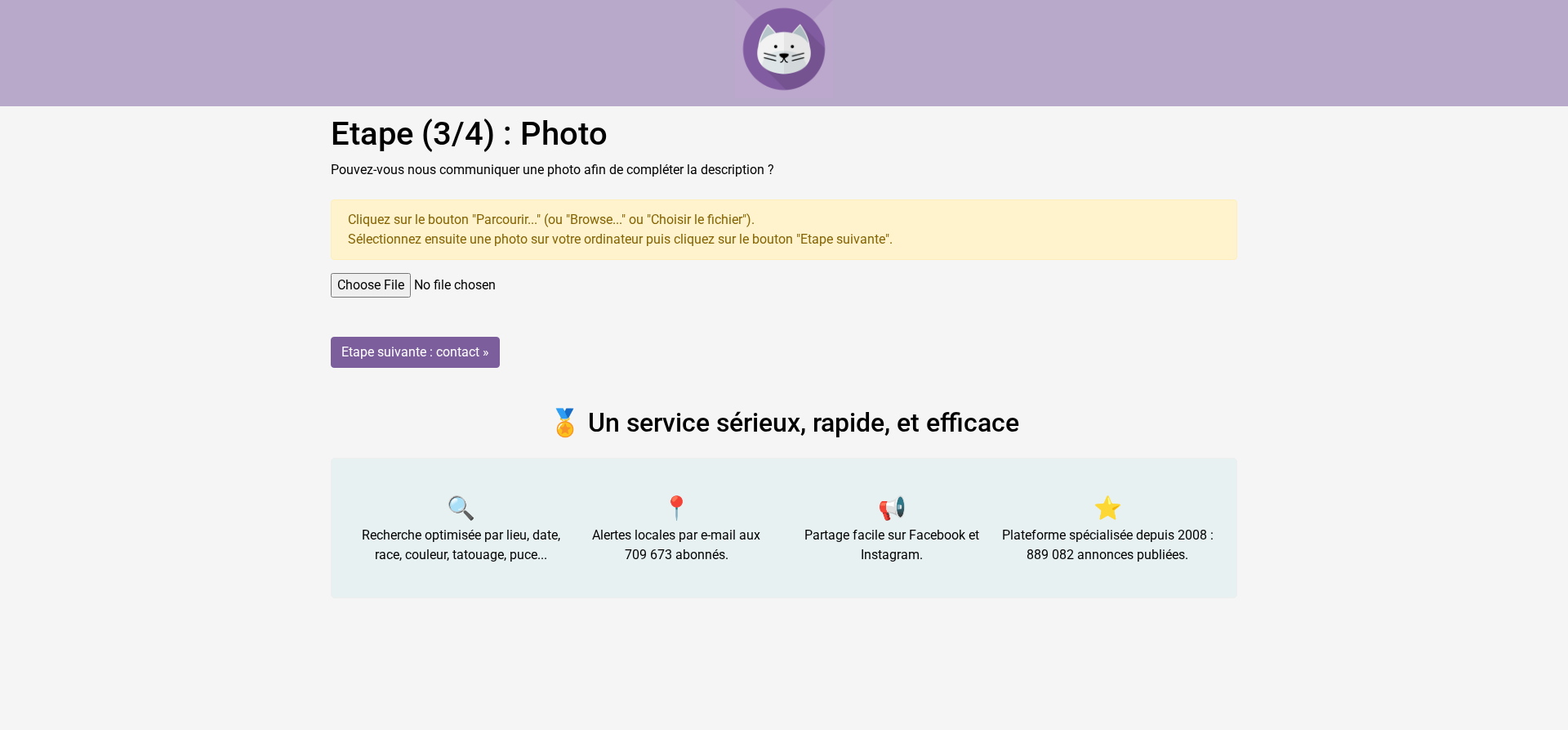
click at [378, 281] on input "file" at bounding box center [784, 285] width 907 height 24
type input "C:\fakepath\IMG_3384.jpg"
click at [387, 345] on input "Etape suivante : contact »" at bounding box center [415, 352] width 169 height 31
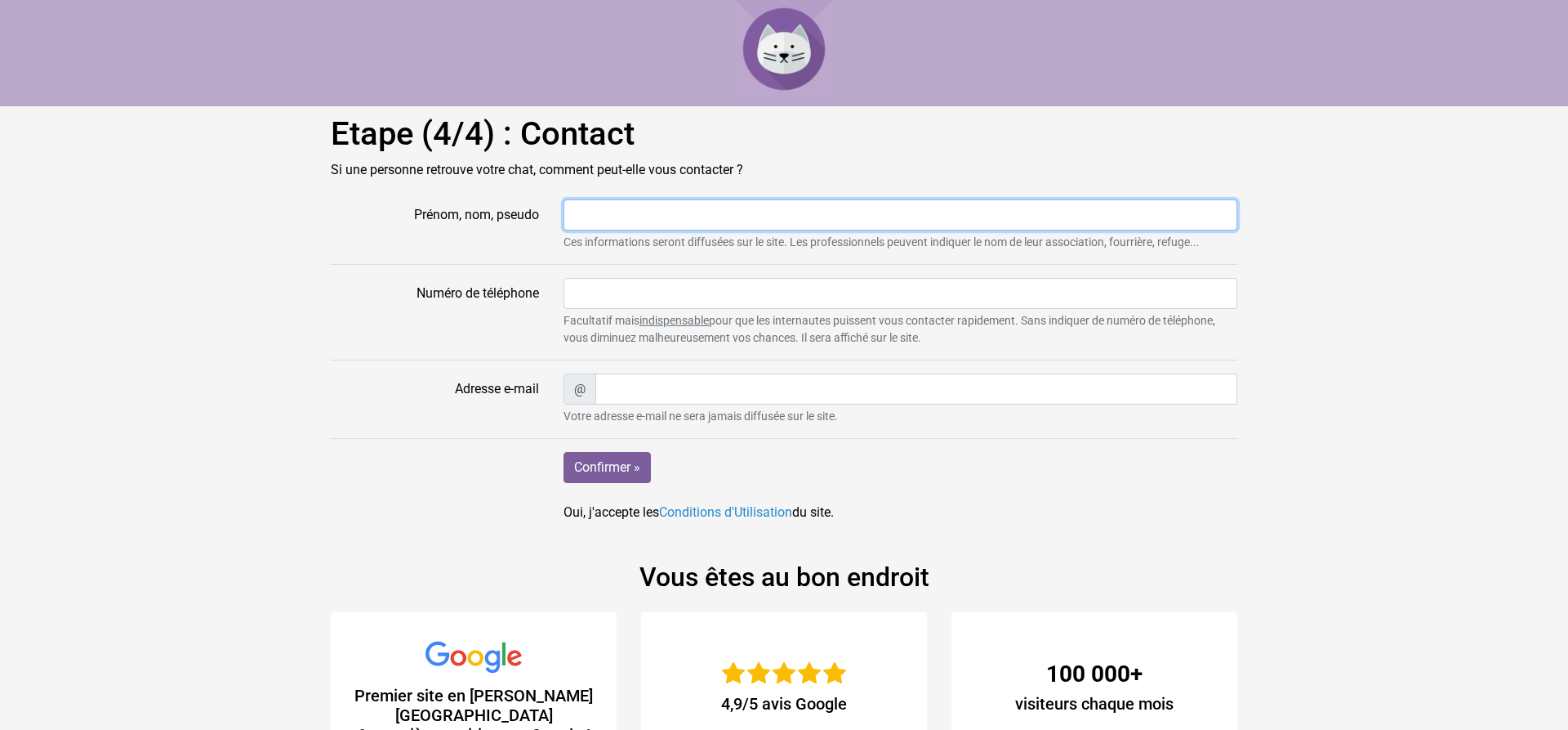
click at [629, 212] on input "Prénom, nom, pseudo" at bounding box center [901, 215] width 674 height 31
click at [629, 212] on input "MAITE" at bounding box center [901, 215] width 674 height 31
type input "MAITE"
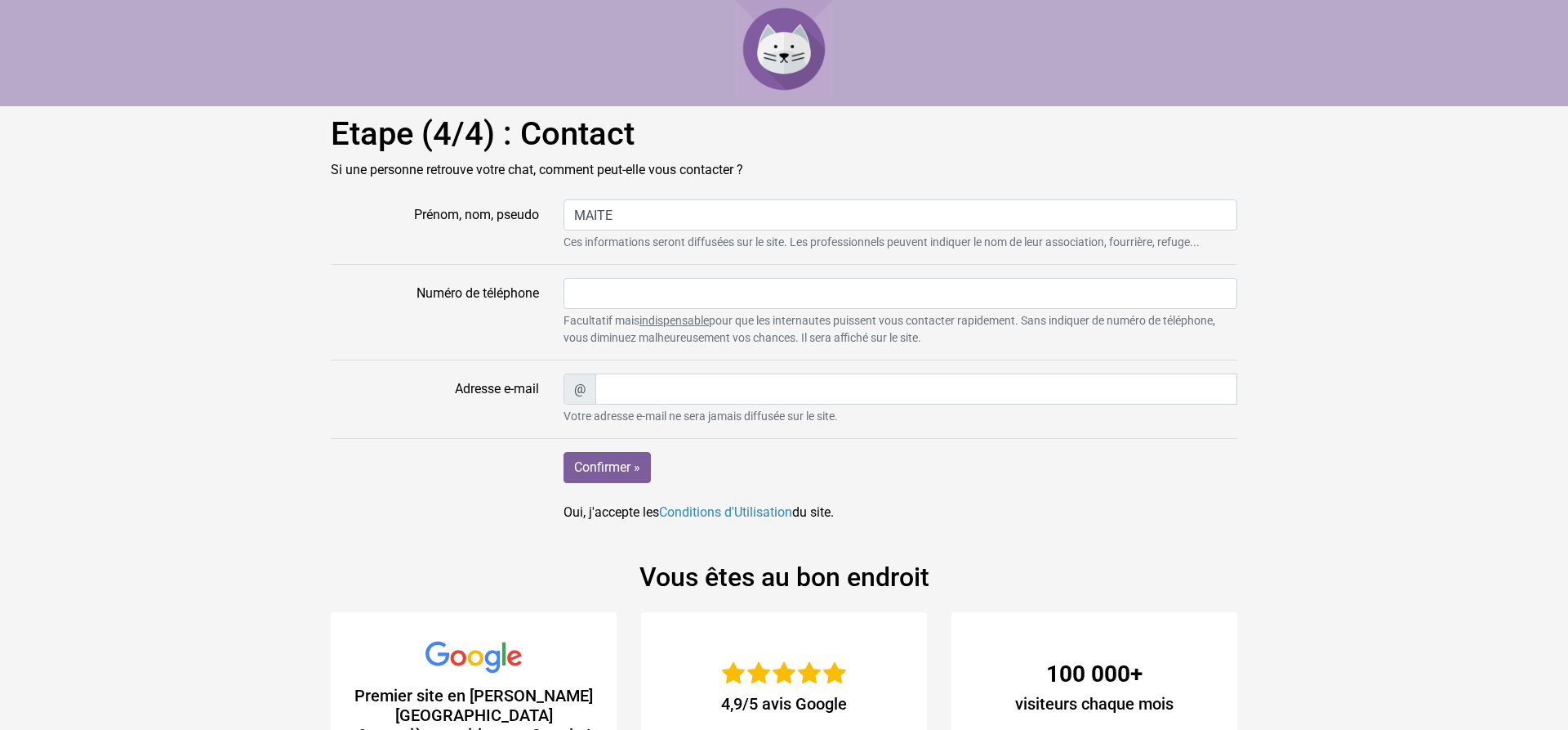
click at [473, 250] on form "Prénom, nom, pseudo MAITE Ces informations seront diffusées sur le site. Les pr…" at bounding box center [784, 361] width 907 height 323
click at [607, 296] on input "Numéro de téléphone" at bounding box center [901, 293] width 674 height 31
type input "0663688007"
type input "[EMAIL_ADDRESS][DOMAIN_NAME]"
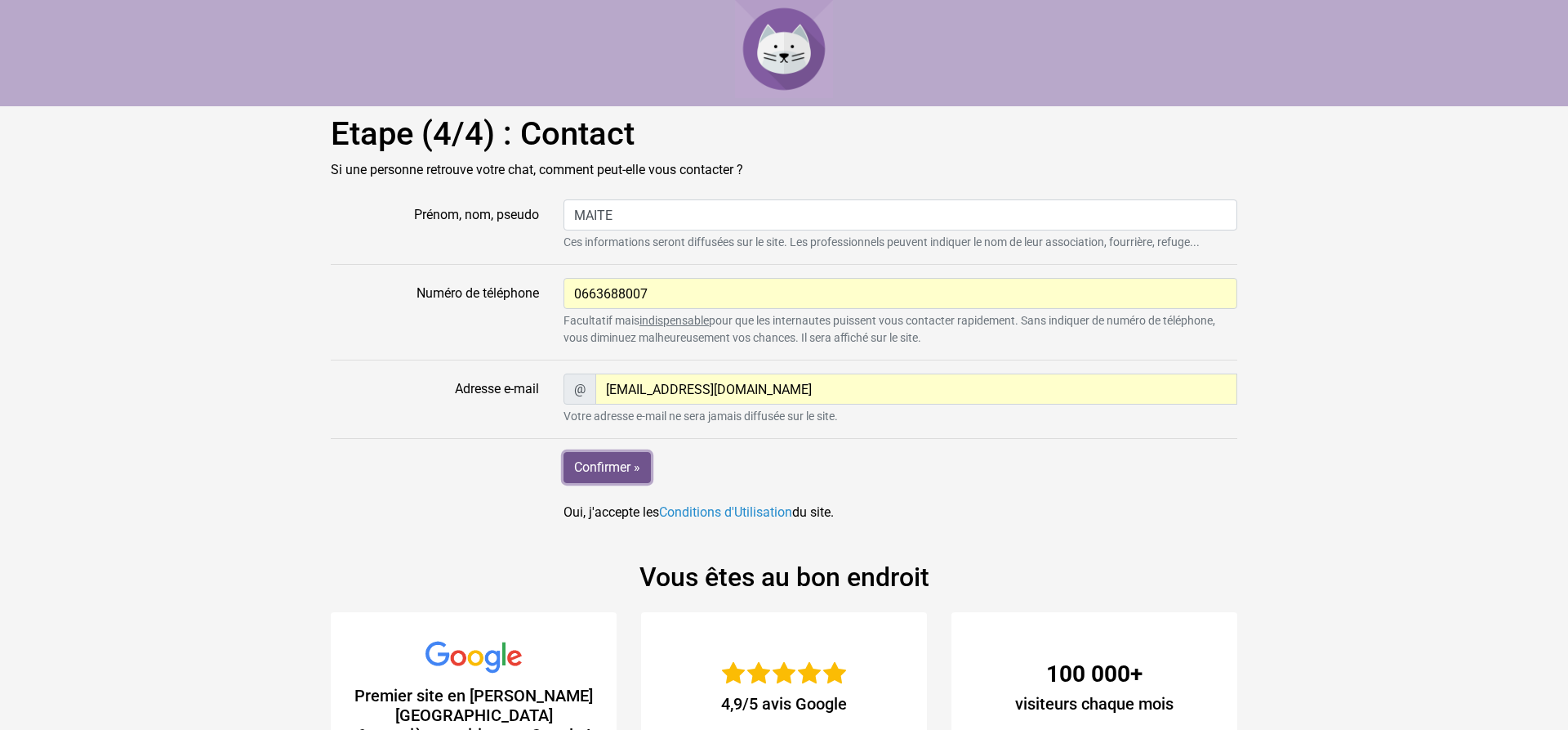
click at [611, 470] on input "Confirmer »" at bounding box center [607, 467] width 88 height 31
